Goal: Find specific page/section: Find specific page/section

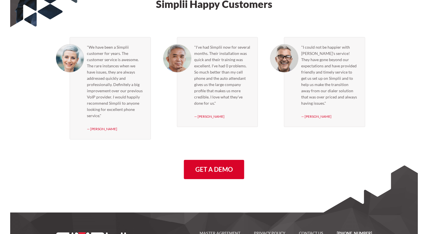
scroll to position [1641, 0]
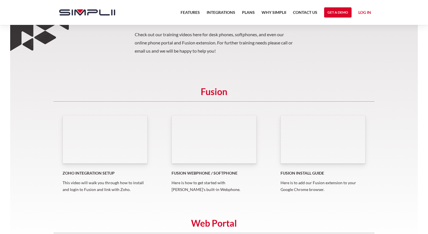
scroll to position [71, 0]
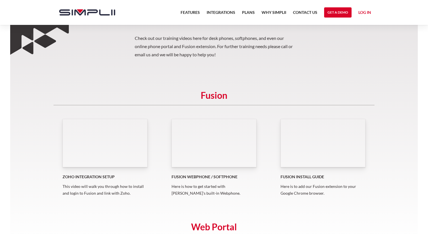
click at [216, 97] on h5 "Fusion" at bounding box center [214, 99] width 321 height 13
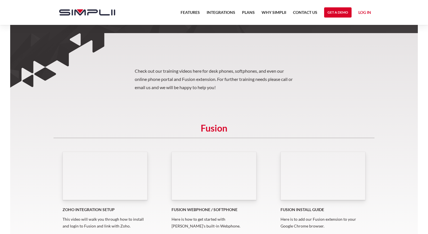
scroll to position [0, 0]
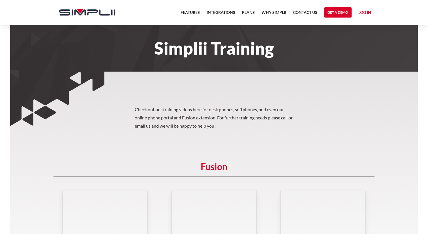
click at [220, 61] on div "Simplii Training" at bounding box center [213, 48] width 331 height 46
click at [220, 54] on h1 "Simplii Training" at bounding box center [214, 48] width 321 height 12
click at [212, 169] on h5 "Fusion" at bounding box center [214, 170] width 321 height 13
click at [80, 10] on img "home" at bounding box center [87, 12] width 56 height 6
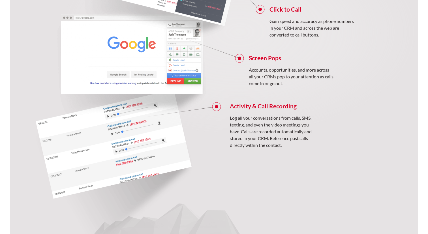
scroll to position [514, 0]
